Goal: Information Seeking & Learning: Find specific fact

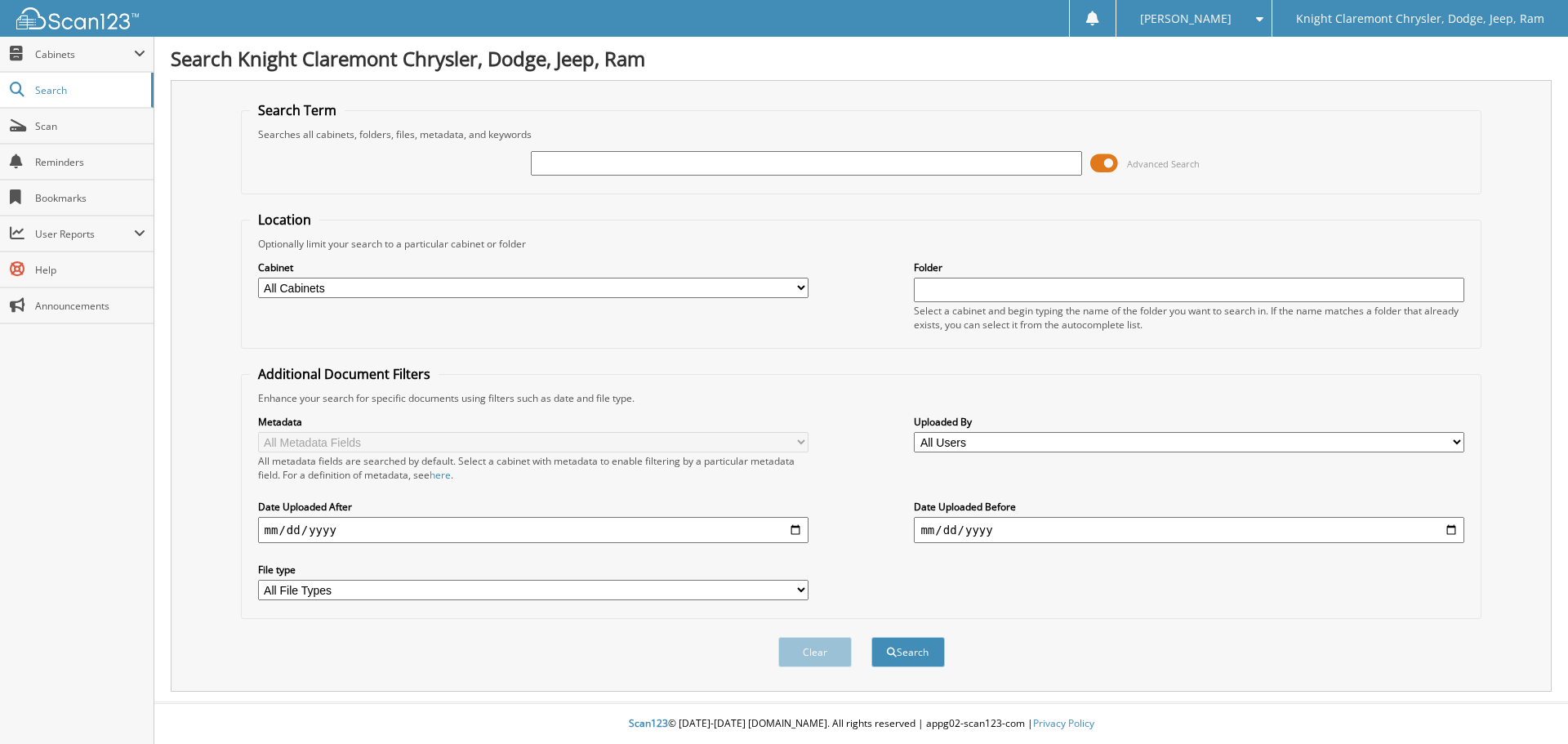
click at [634, 170] on input "text" at bounding box center [806, 163] width 550 height 24
type input "MK3492"
click at [871, 637] on button "Search" at bounding box center [907, 652] width 73 height 30
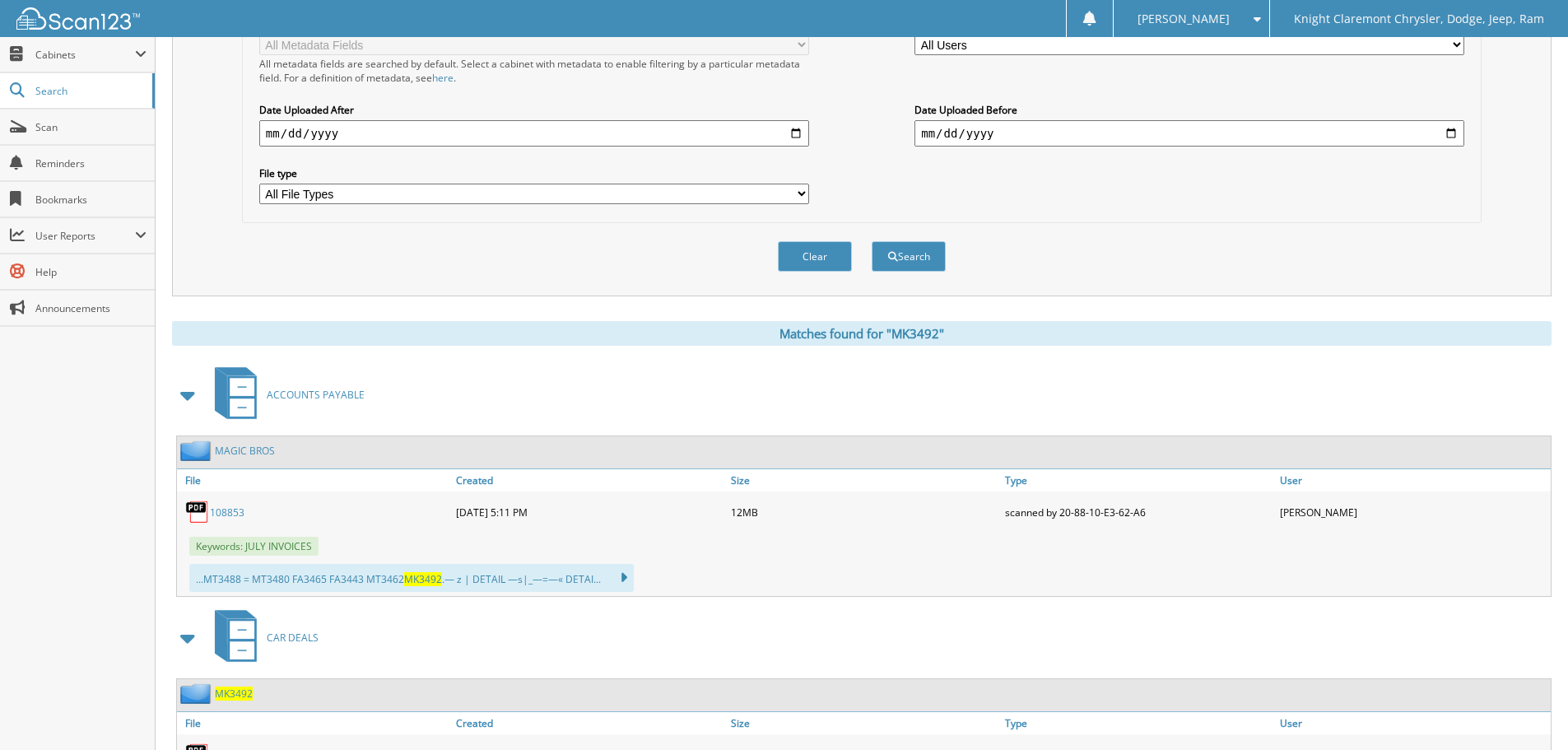
scroll to position [494, 0]
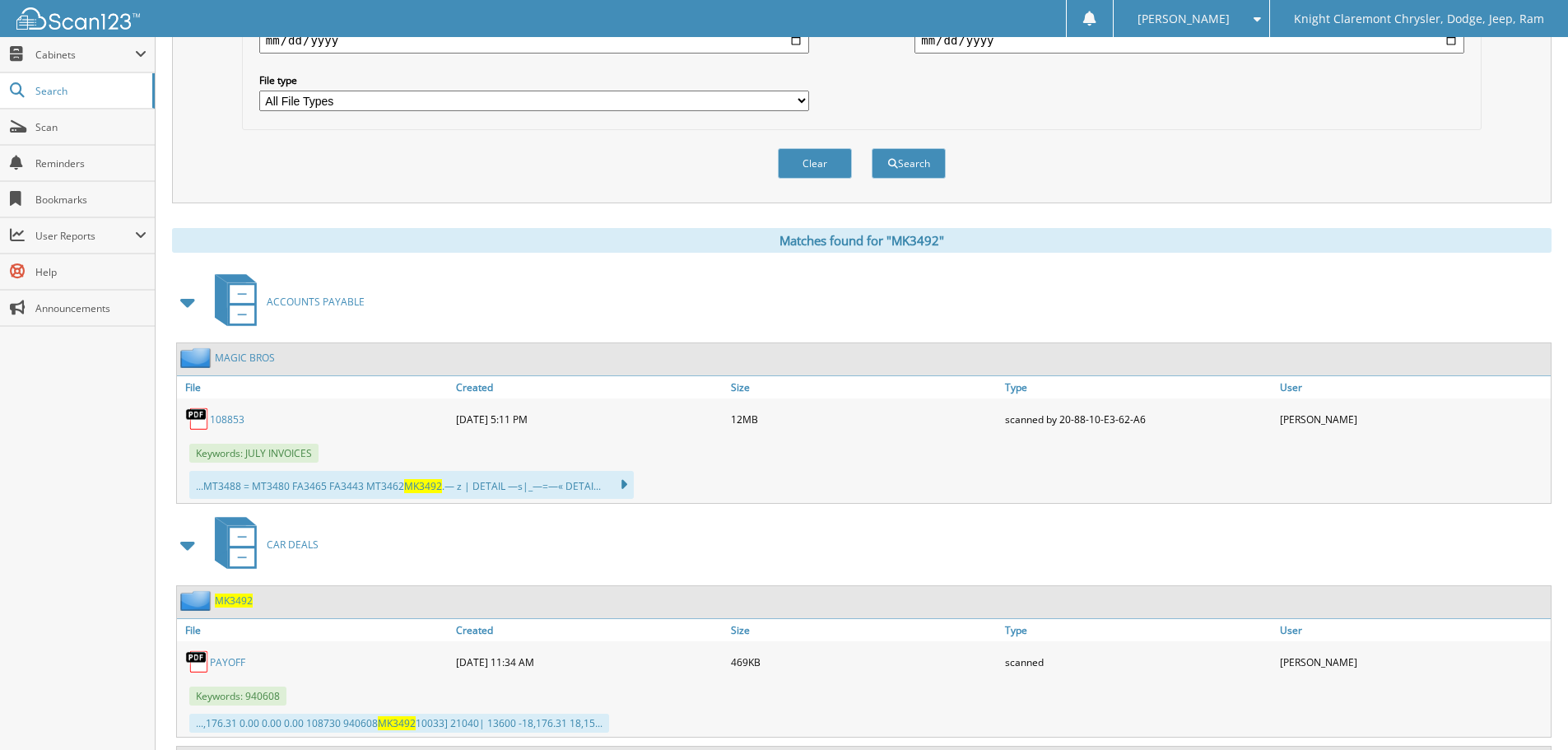
click at [246, 598] on span "MK3492" at bounding box center [234, 600] width 37 height 14
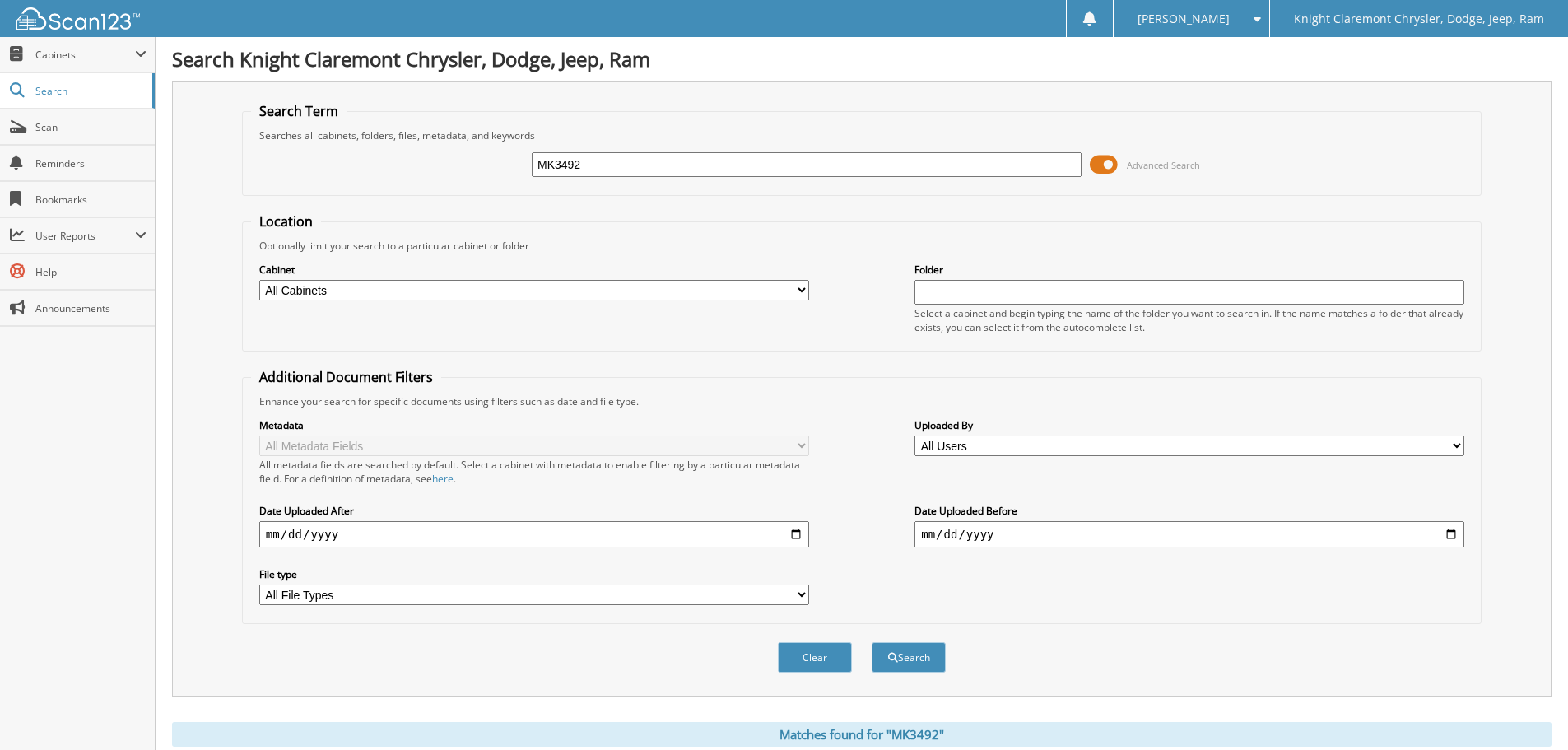
drag, startPoint x: 604, startPoint y: 166, endPoint x: 453, endPoint y: 161, distance: 151.1
click at [453, 161] on div "MK3492 Advanced Search" at bounding box center [861, 164] width 1222 height 44
click at [871, 642] on button "Search" at bounding box center [908, 657] width 74 height 31
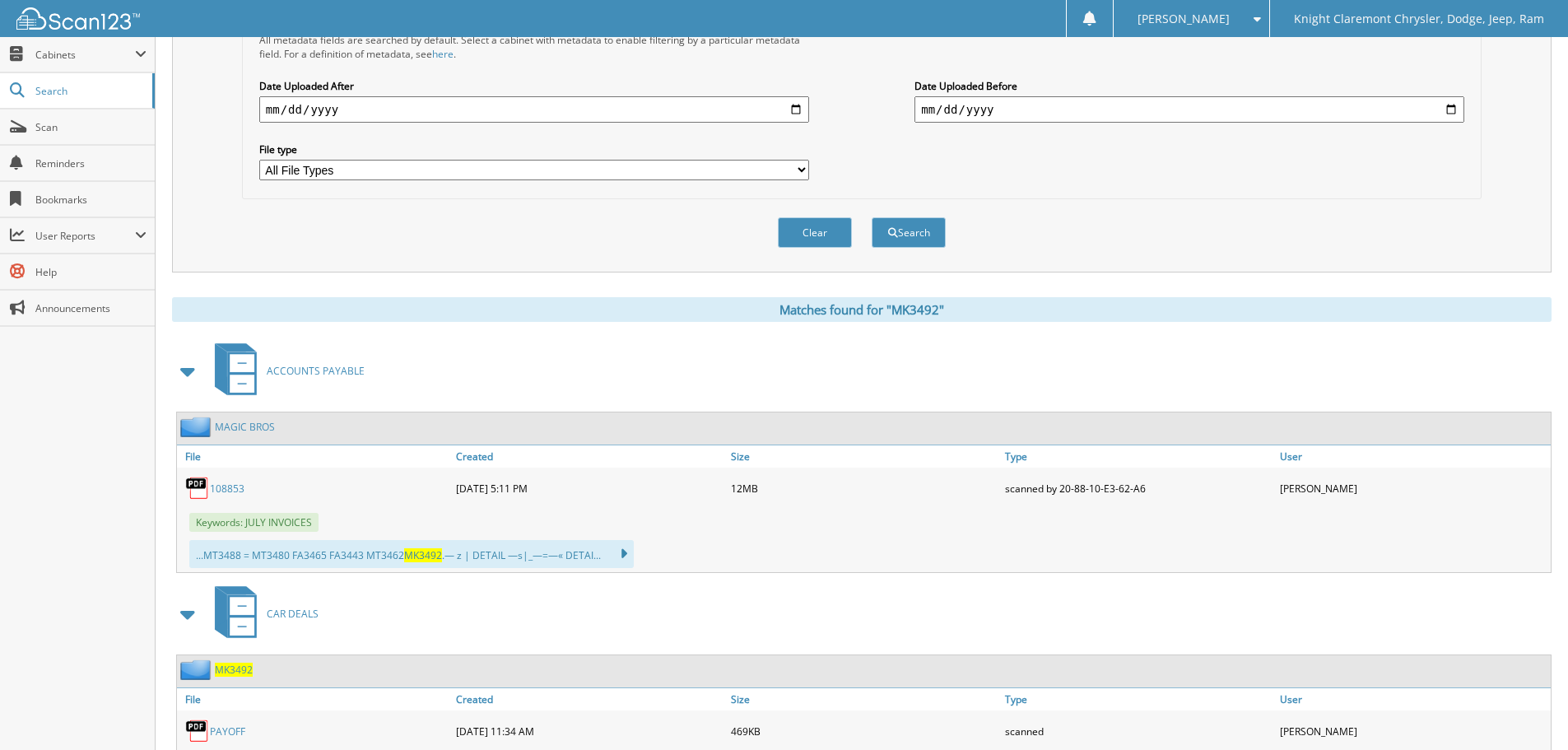
scroll to position [576, 0]
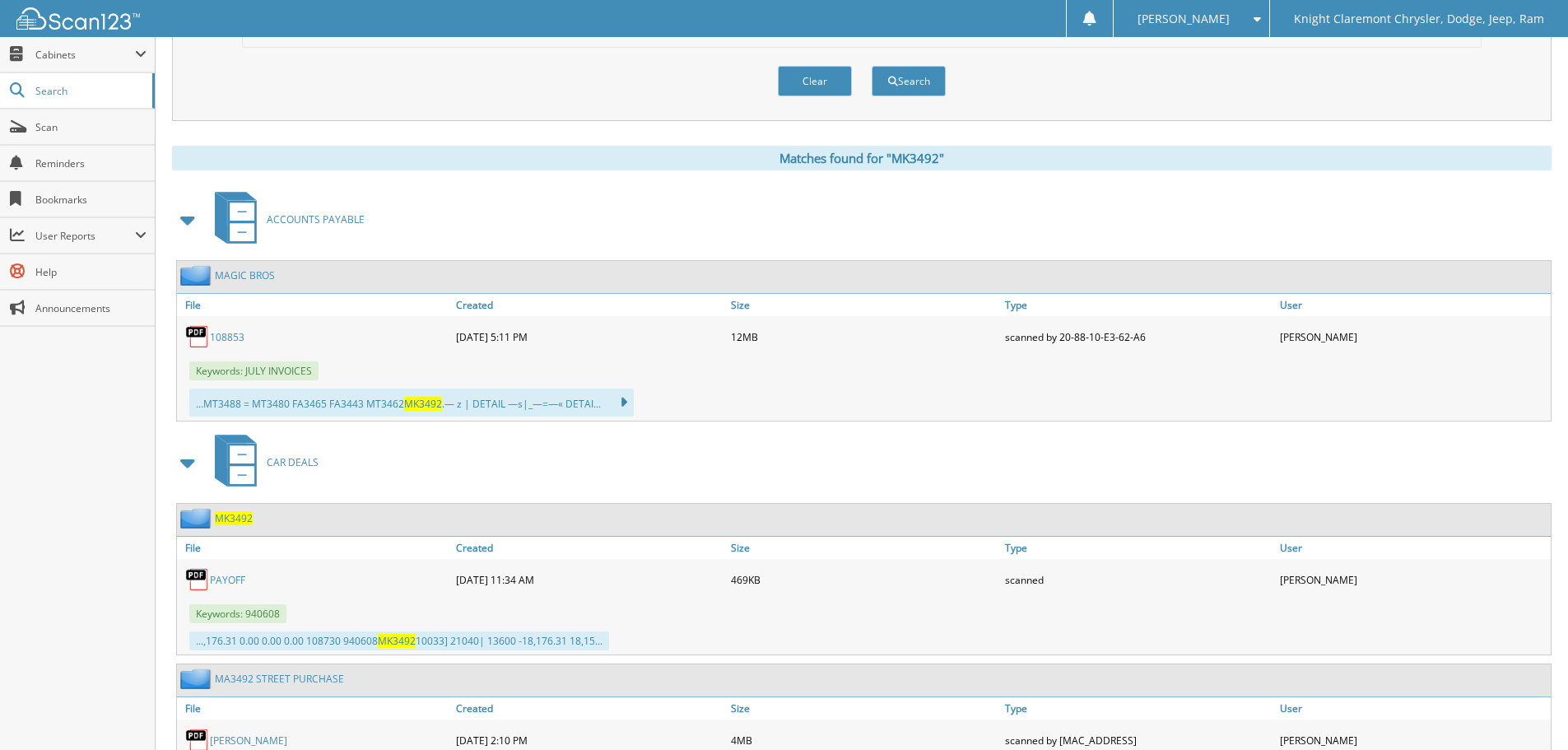
click at [303, 679] on link "MA3492 STREET PURCHASE" at bounding box center [279, 679] width 129 height 14
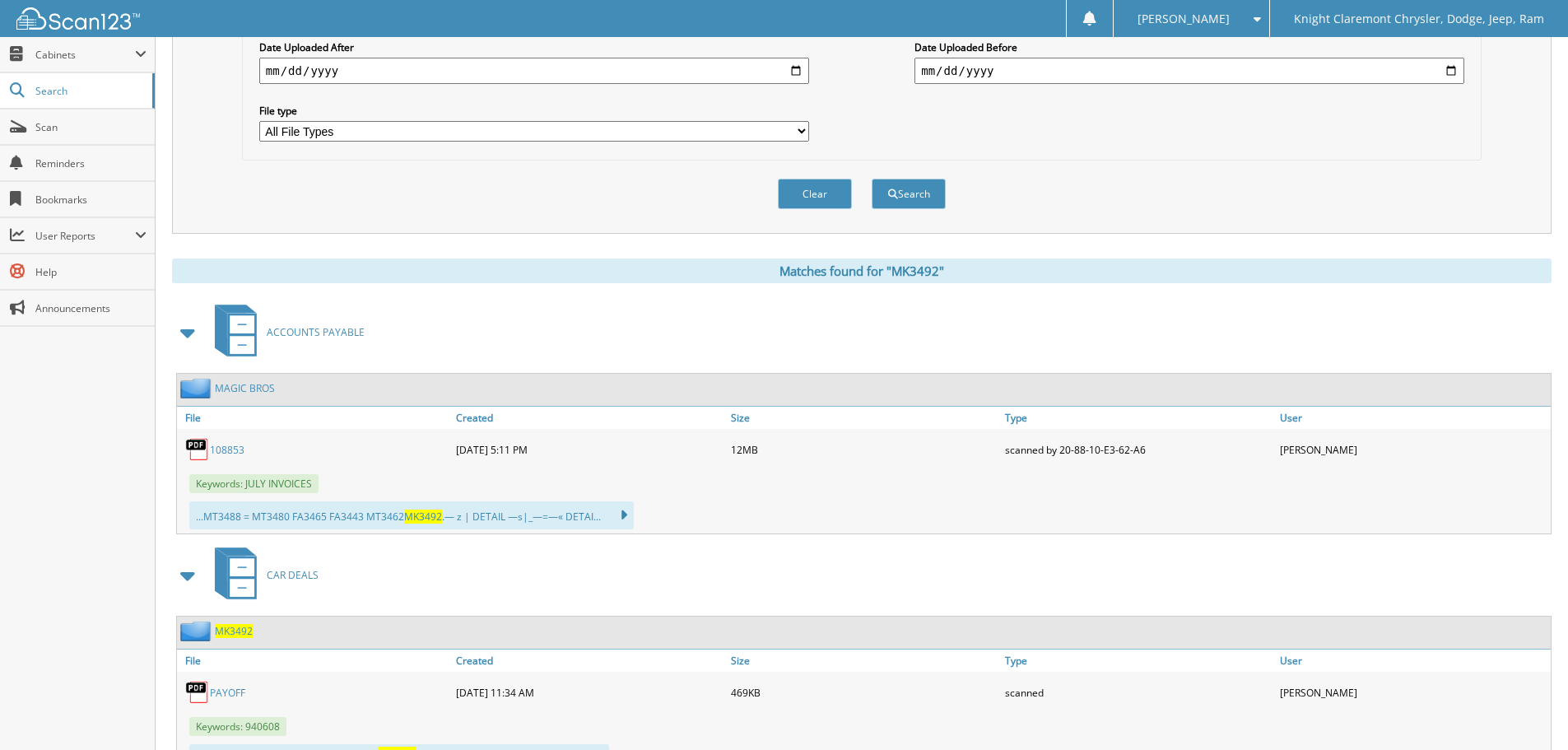
scroll to position [576, 0]
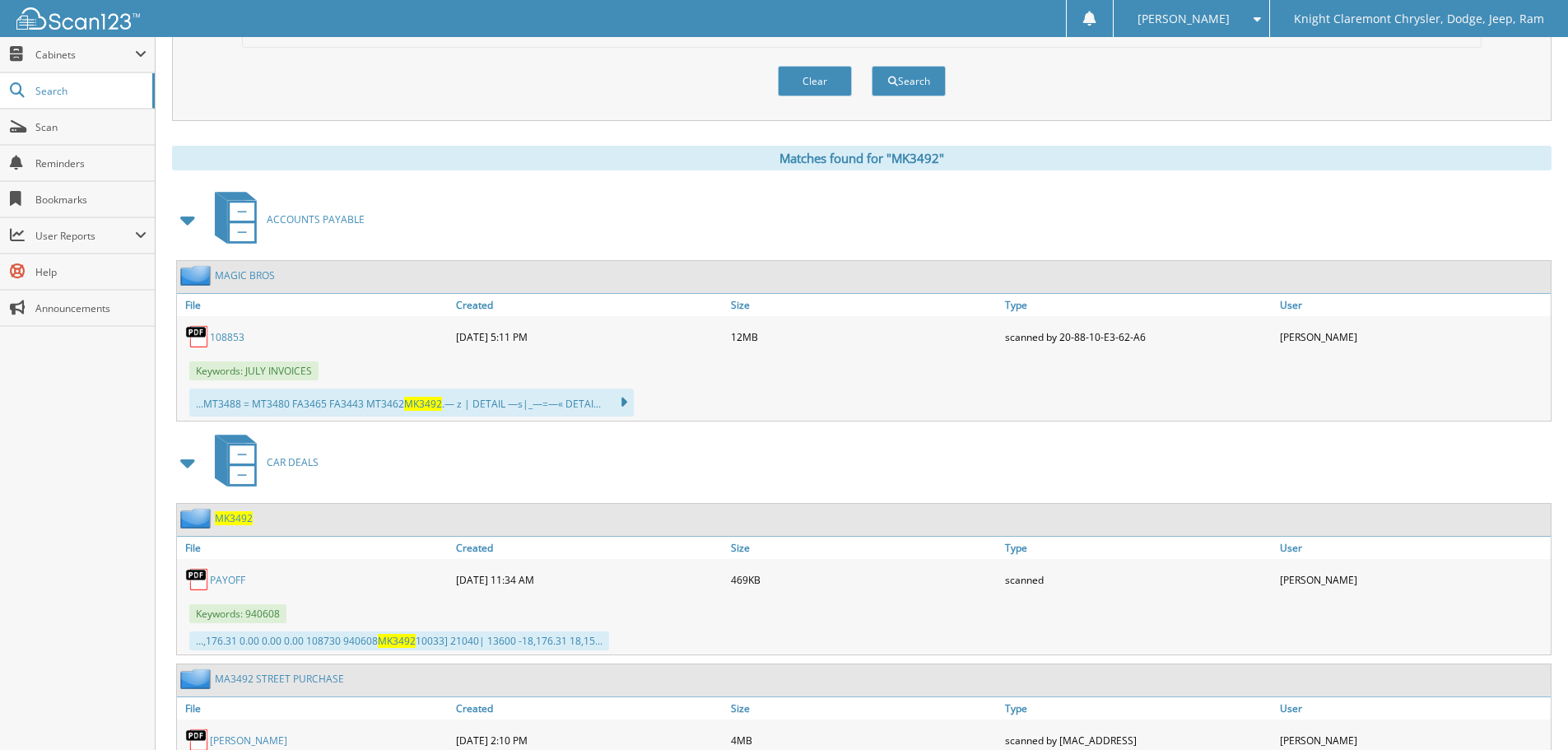
click at [227, 518] on span "MK3492" at bounding box center [234, 518] width 37 height 14
